Goal: Task Accomplishment & Management: Manage account settings

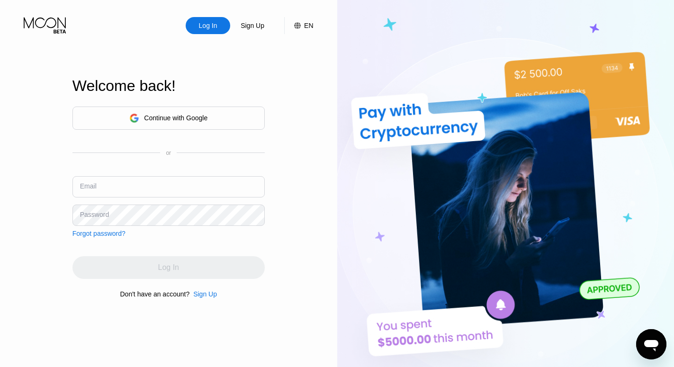
click at [152, 184] on input "text" at bounding box center [168, 186] width 192 height 21
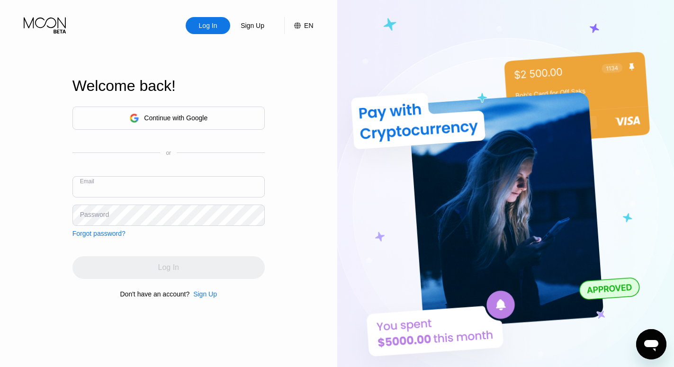
click at [152, 184] on input "text" at bounding box center [168, 186] width 192 height 21
click at [89, 109] on div "Continue with Google" at bounding box center [168, 118] width 192 height 23
click at [129, 184] on input "text" at bounding box center [168, 186] width 192 height 21
paste input "[EMAIL_ADDRESS][DOMAIN_NAME]"
type input "[EMAIL_ADDRESS][DOMAIN_NAME]"
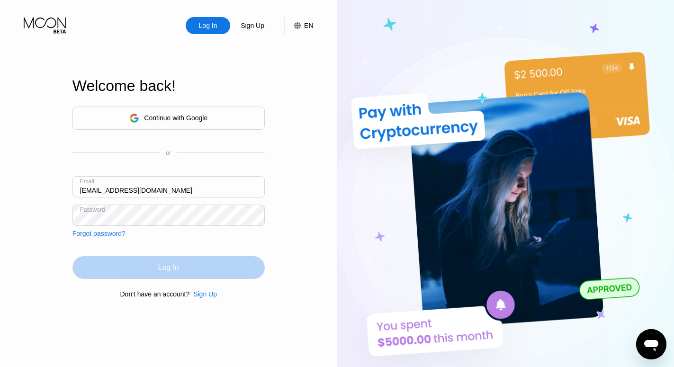
click at [172, 265] on div "Log In" at bounding box center [168, 267] width 21 height 9
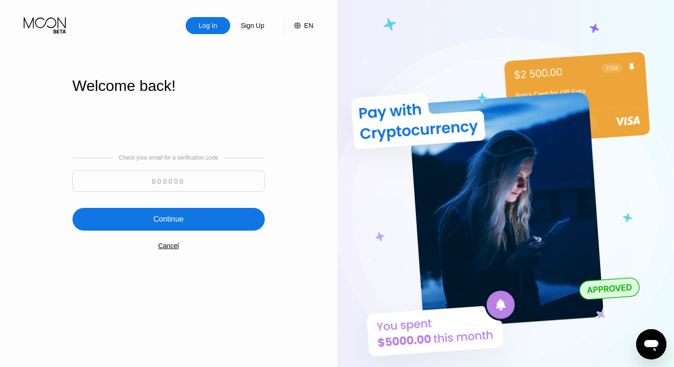
click at [174, 178] on input at bounding box center [168, 180] width 192 height 21
paste input "87"
paste input "138519"
type input "138519"
click at [162, 226] on div "Continue" at bounding box center [168, 219] width 192 height 23
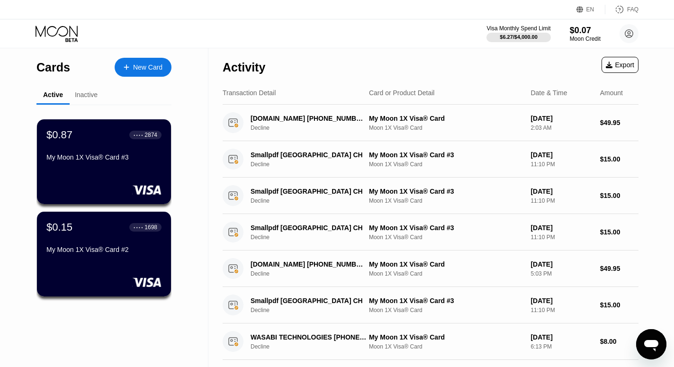
click at [89, 94] on div "Inactive" at bounding box center [86, 95] width 23 height 8
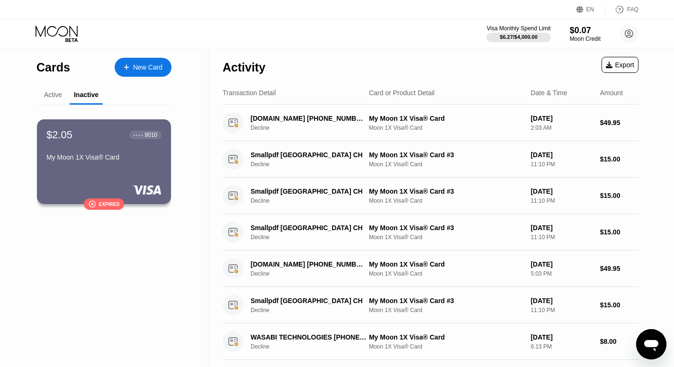
click at [53, 93] on div "Active" at bounding box center [53, 95] width 18 height 8
